Goal: Task Accomplishment & Management: Manage account settings

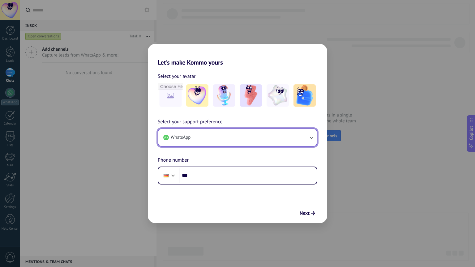
click at [219, 129] on button "WhatsApp" at bounding box center [237, 137] width 158 height 17
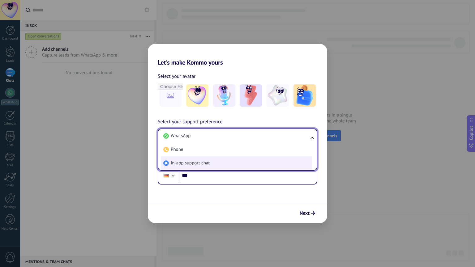
click at [218, 157] on li "In-app support chat" at bounding box center [236, 164] width 151 height 14
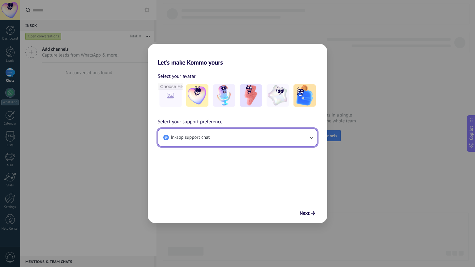
click at [227, 129] on button "In-app support chat" at bounding box center [237, 137] width 158 height 17
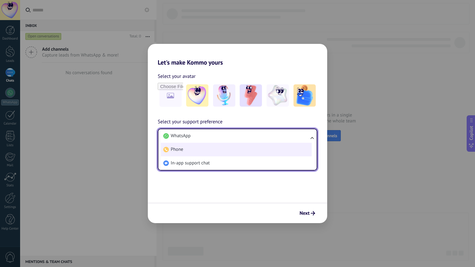
click at [197, 143] on li "Phone" at bounding box center [236, 150] width 151 height 14
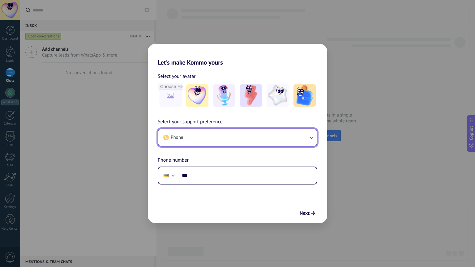
click at [210, 129] on button "Phone" at bounding box center [237, 137] width 158 height 17
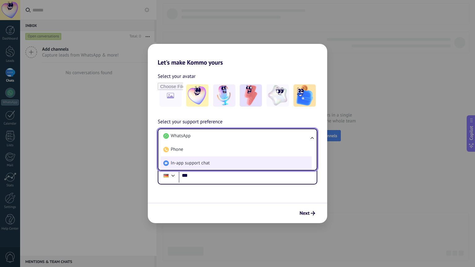
click at [189, 160] on span "In-app support chat" at bounding box center [190, 163] width 39 height 6
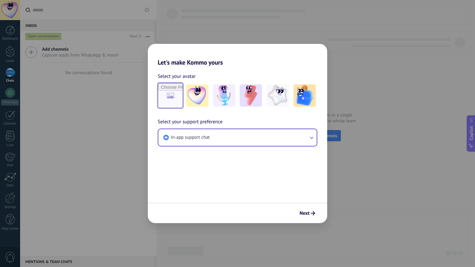
click at [171, 87] on input "file" at bounding box center [170, 96] width 24 height 24
type input "**********"
click at [307, 211] on span "Next" at bounding box center [305, 213] width 10 height 4
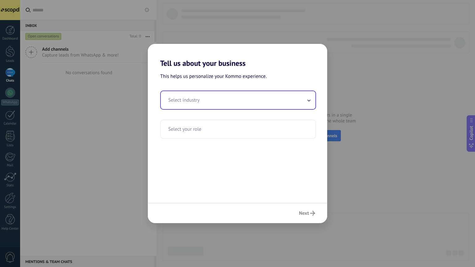
click at [217, 91] on input "text" at bounding box center [238, 100] width 155 height 18
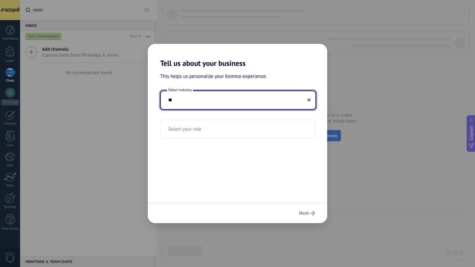
type input "*"
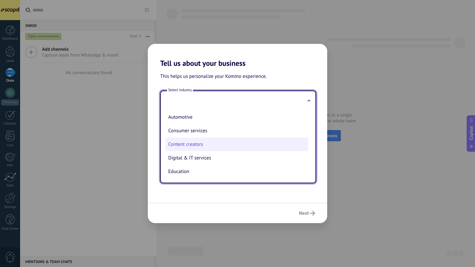
scroll to position [20, 0]
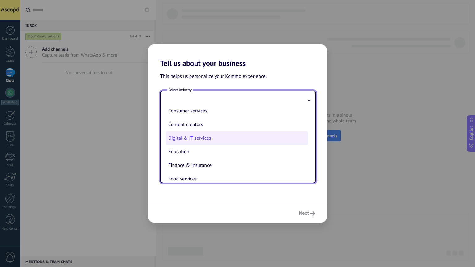
click at [205, 131] on li "Digital & IT services" at bounding box center [237, 138] width 142 height 14
type input "**********"
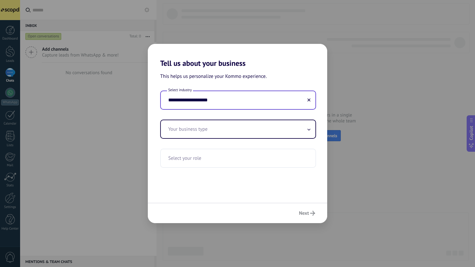
click at [220, 91] on input "**********" at bounding box center [238, 100] width 155 height 18
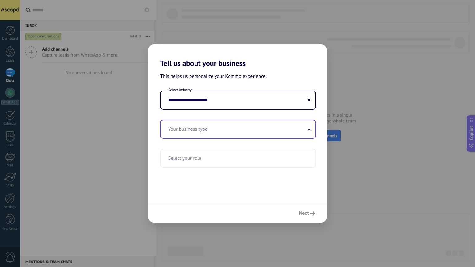
click at [213, 120] on input "text" at bounding box center [238, 129] width 155 height 18
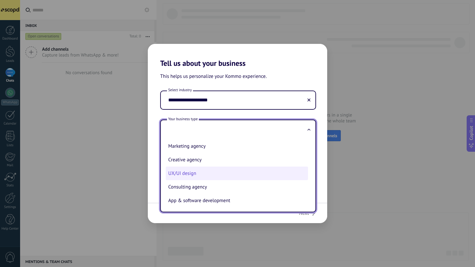
scroll to position [15, 0]
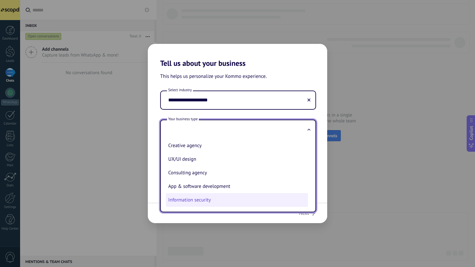
click at [213, 193] on li "Information security" at bounding box center [237, 200] width 142 height 14
type input "**********"
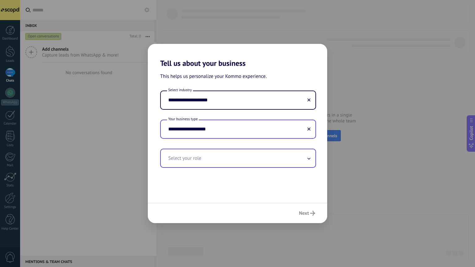
click at [217, 149] on input "text" at bounding box center [238, 158] width 155 height 18
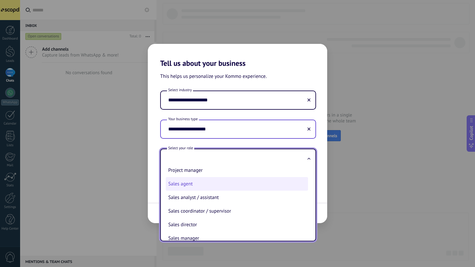
scroll to position [155, 0]
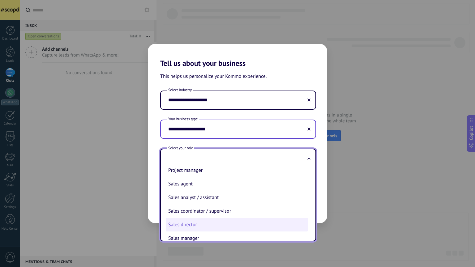
click at [205, 218] on li "Sales director" at bounding box center [237, 225] width 142 height 14
type input "**********"
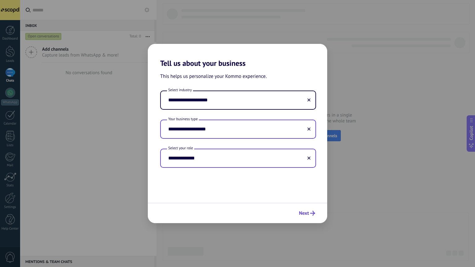
click at [312, 211] on icon "submit" at bounding box center [312, 213] width 5 height 5
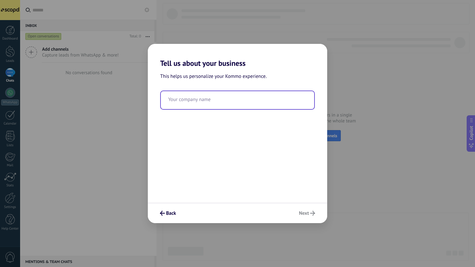
click at [213, 91] on input "text" at bounding box center [237, 100] width 153 height 18
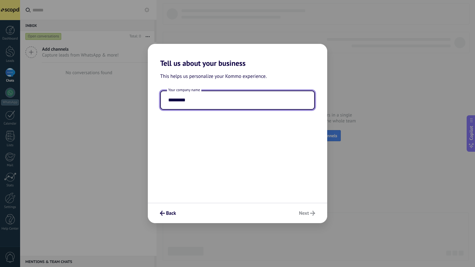
type input "*********"
click at [311, 203] on div "Back Next" at bounding box center [237, 213] width 179 height 20
click at [307, 211] on span "Next" at bounding box center [304, 213] width 10 height 4
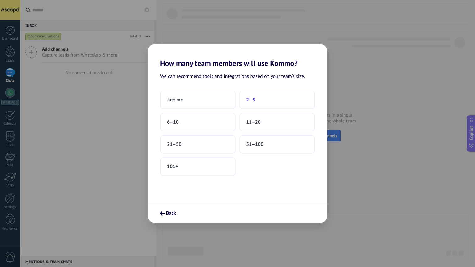
click at [262, 91] on button "2–5" at bounding box center [276, 100] width 75 height 19
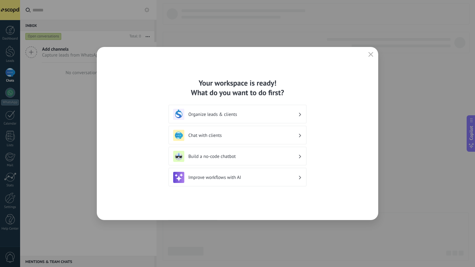
click at [233, 112] on h3 "Organize leads & clients" at bounding box center [243, 115] width 110 height 6
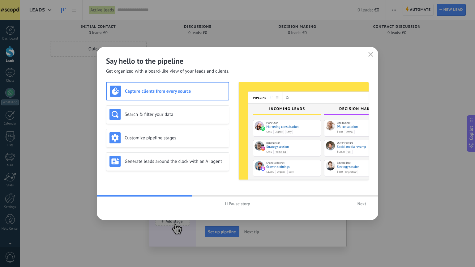
click at [184, 88] on h3 "Capture clients from every source" at bounding box center [175, 91] width 101 height 6
click at [177, 112] on h3 "Search & filter your data" at bounding box center [175, 115] width 101 height 6
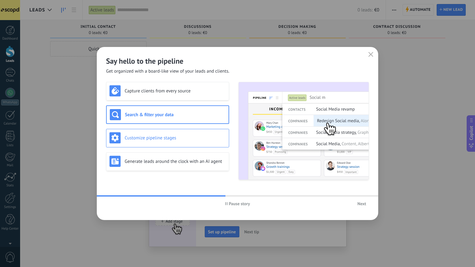
click at [175, 135] on h3 "Customize pipeline stages" at bounding box center [175, 138] width 101 height 6
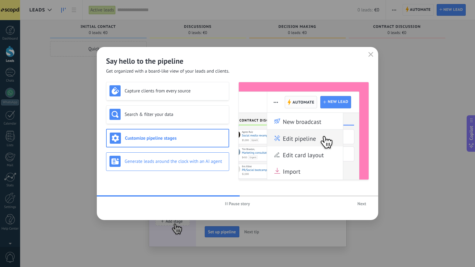
click at [170, 159] on h3 "Generate leads around the clock with an AI agent" at bounding box center [175, 162] width 101 height 6
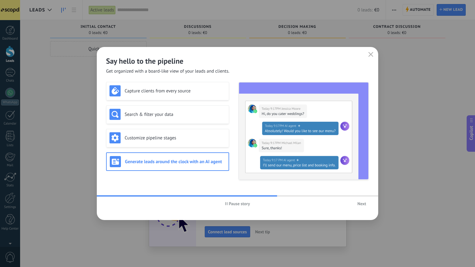
click at [363, 202] on span "Next" at bounding box center [362, 204] width 9 height 4
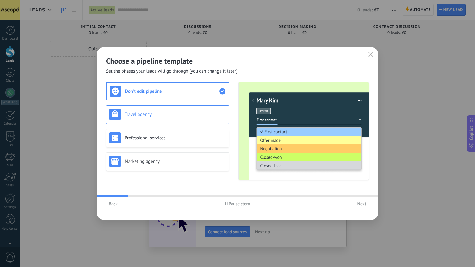
click at [170, 105] on div "Travel agency" at bounding box center [167, 114] width 123 height 19
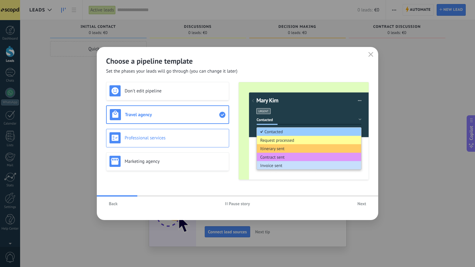
click at [162, 135] on h3 "Professional services" at bounding box center [175, 138] width 101 height 6
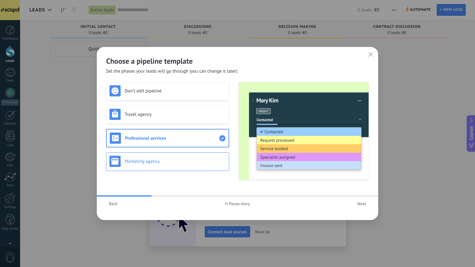
click at [162, 159] on h3 "Marketing agency" at bounding box center [175, 162] width 101 height 6
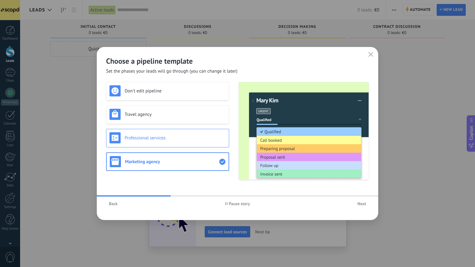
click at [187, 130] on div "Professional services" at bounding box center [167, 138] width 123 height 19
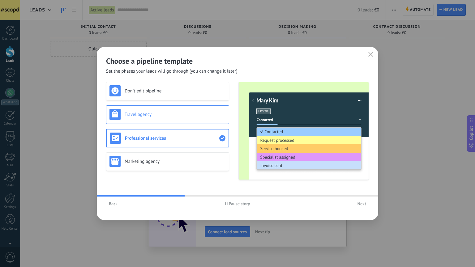
click at [187, 109] on div "Travel agency" at bounding box center [167, 114] width 116 height 11
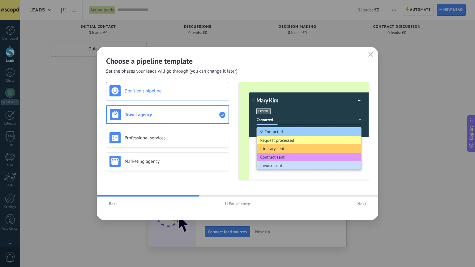
click at [189, 86] on div "Don't edit pipeline" at bounding box center [167, 91] width 123 height 19
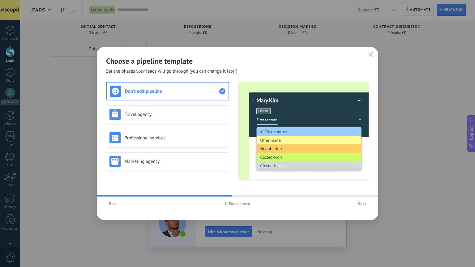
click at [366, 202] on span "Next" at bounding box center [362, 204] width 9 height 4
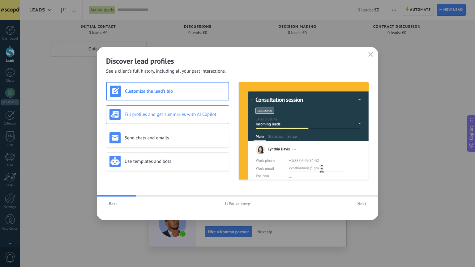
click at [179, 112] on h3 "Fill profiles and get summaries with AI Copilot" at bounding box center [175, 115] width 101 height 6
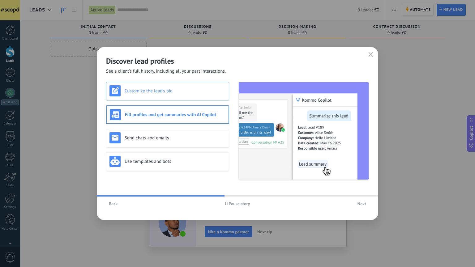
click at [186, 85] on div "Customize the lead’s bio" at bounding box center [167, 90] width 116 height 11
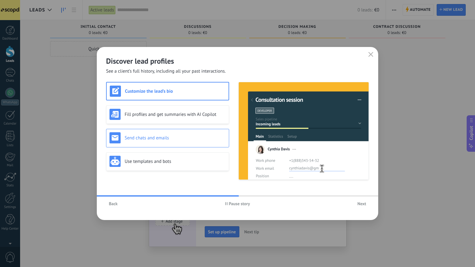
click at [152, 129] on div "Send chats and emails" at bounding box center [167, 138] width 123 height 19
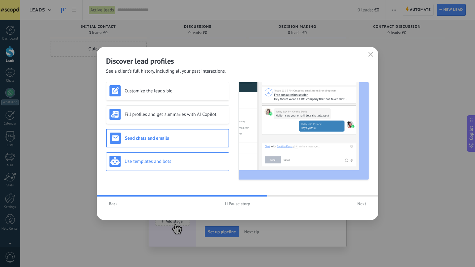
click at [158, 156] on div "Use templates and bots" at bounding box center [167, 161] width 116 height 11
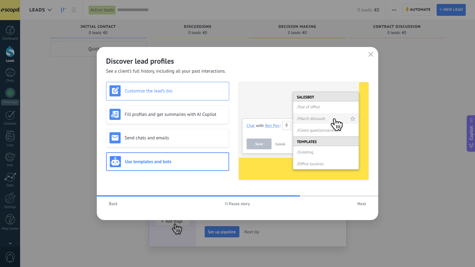
click at [172, 82] on div "Customize the lead’s bio" at bounding box center [167, 91] width 123 height 19
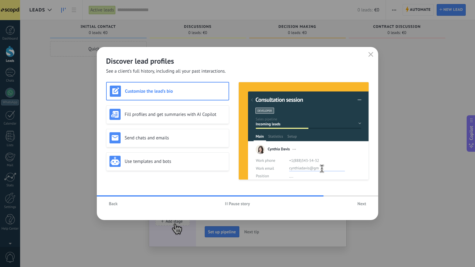
click at [358, 202] on span "Next" at bounding box center [362, 204] width 9 height 4
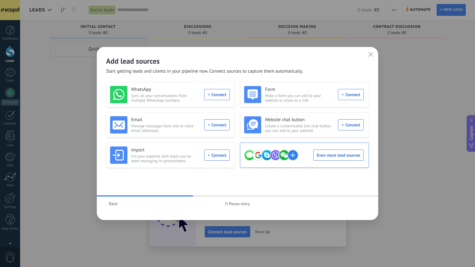
click at [329, 147] on div "Even more lead sources" at bounding box center [304, 155] width 120 height 17
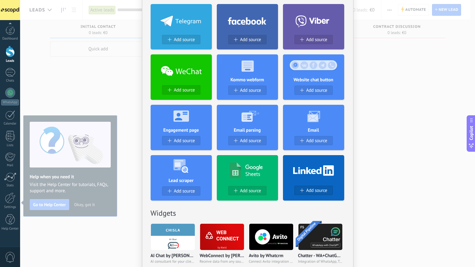
scroll to position [92, 0]
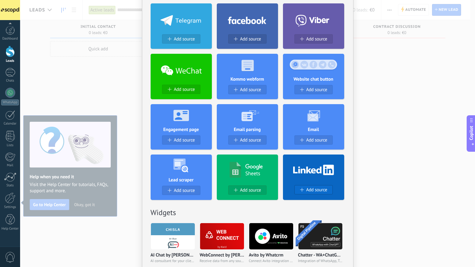
click at [318, 193] on button "Add source" at bounding box center [313, 189] width 38 height 9
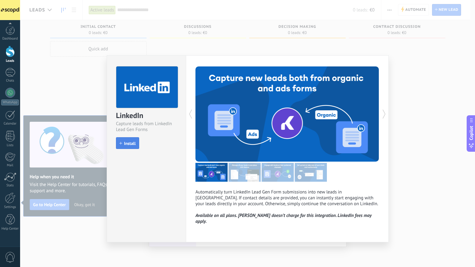
click at [131, 141] on span "Install" at bounding box center [130, 143] width 12 height 4
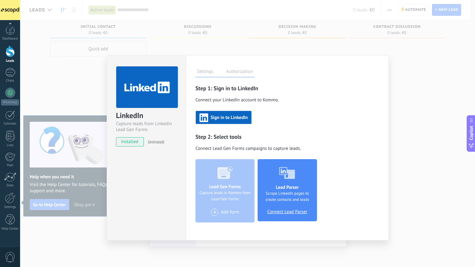
click at [223, 116] on span "Sign in to LinkedIn" at bounding box center [229, 118] width 37 height 4
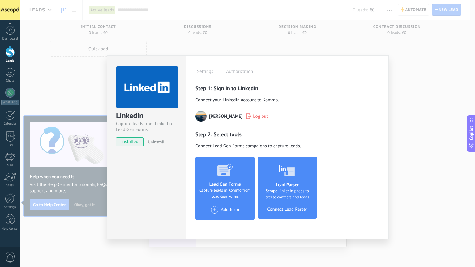
click at [290, 168] on rect at bounding box center [290, 172] width 11 height 9
click at [285, 207] on span "Connect Lead Parser" at bounding box center [287, 210] width 40 height 6
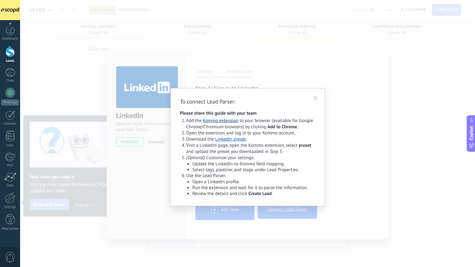
click at [225, 118] on link "Kommo extension" at bounding box center [221, 121] width 36 height 6
click at [234, 136] on link "LinkedIn preset" at bounding box center [230, 139] width 31 height 6
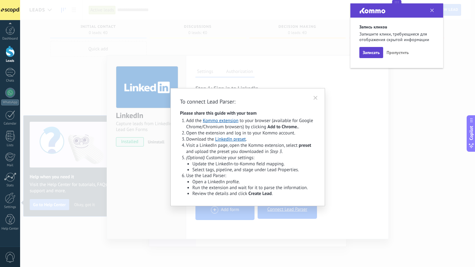
click at [430, 11] on icon at bounding box center [432, 11] width 4 height 4
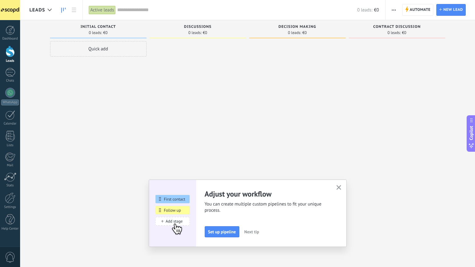
click at [229, 118] on div at bounding box center [198, 134] width 97 height 187
click at [10, 193] on link "Settings" at bounding box center [10, 201] width 20 height 17
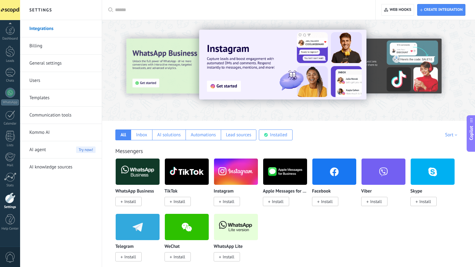
click at [43, 68] on link "General settings" at bounding box center [62, 63] width 66 height 17
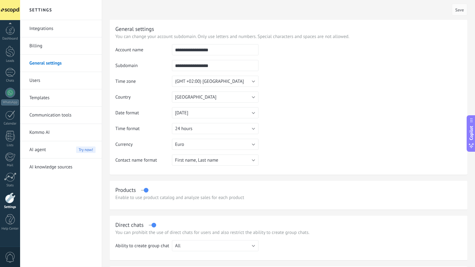
click at [219, 46] on input "**********" at bounding box center [215, 49] width 87 height 11
type input "*****"
click at [227, 60] on input "**********" at bounding box center [215, 65] width 87 height 11
type input "*****"
click at [209, 49] on input "*****" at bounding box center [215, 49] width 87 height 11
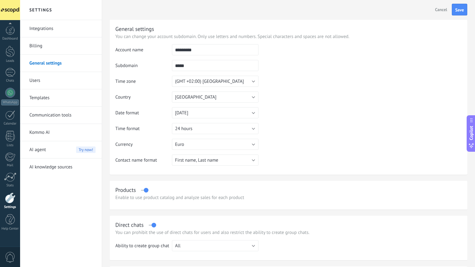
type input "*********"
click at [150, 86] on td "Time zone" at bounding box center [143, 84] width 57 height 16
click at [189, 97] on span "Germany" at bounding box center [195, 97] width 41 height 6
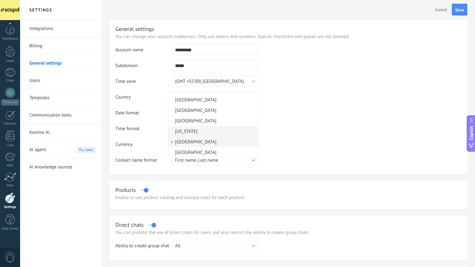
click at [197, 134] on span "Georgia" at bounding box center [212, 132] width 88 height 6
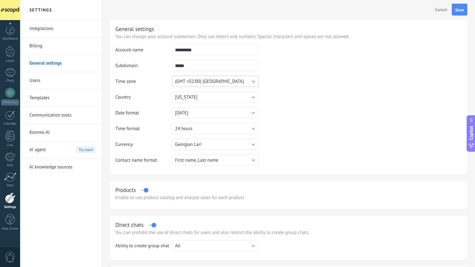
click at [208, 84] on span "(GMT +02:00) Berlin" at bounding box center [209, 82] width 69 height 6
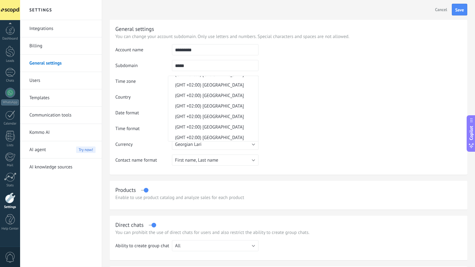
scroll to position [764, 0]
click at [287, 108] on table "Account name ********* Subdomain ***** Address must contain only digits (0-9) a…" at bounding box center [288, 107] width 346 height 126
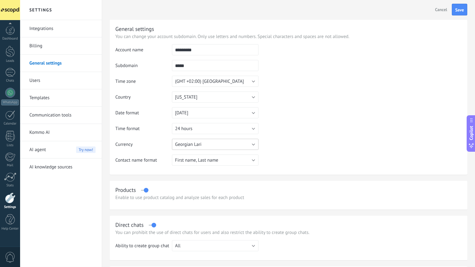
click at [186, 145] on span "Georgian Lari" at bounding box center [188, 145] width 27 height 6
click at [199, 147] on span "US Dollar" at bounding box center [212, 145] width 88 height 6
click at [457, 6] on button "Save" at bounding box center [459, 10] width 15 height 12
